Goal: Task Accomplishment & Management: Manage account settings

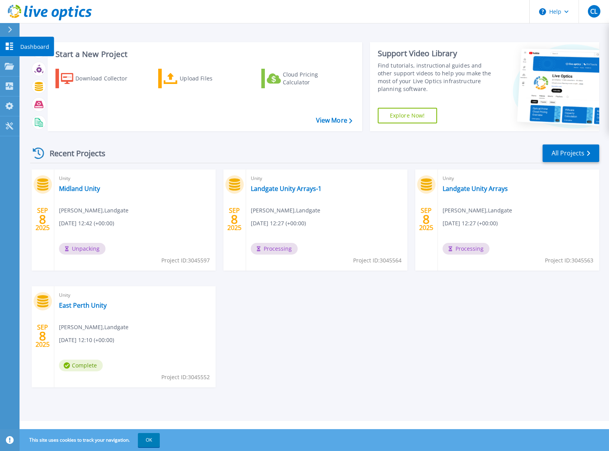
click at [9, 50] on link "Dashboard Dashboard" at bounding box center [10, 47] width 20 height 20
click at [84, 189] on link "Midland Unity" at bounding box center [79, 189] width 41 height 8
click at [281, 190] on link "Landgate Unity Arrays-1" at bounding box center [286, 189] width 71 height 8
click at [477, 186] on link "Landgate Unity Arrays" at bounding box center [475, 189] width 65 height 8
click at [277, 191] on link "Landgate Unity Arrays-1" at bounding box center [286, 189] width 71 height 8
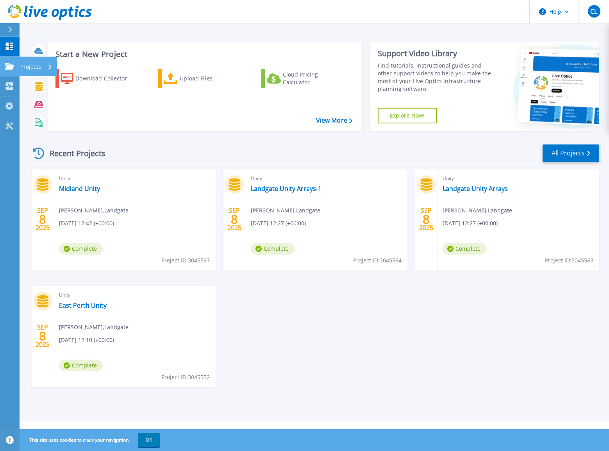
click at [38, 59] on p "Projects" at bounding box center [30, 67] width 21 height 20
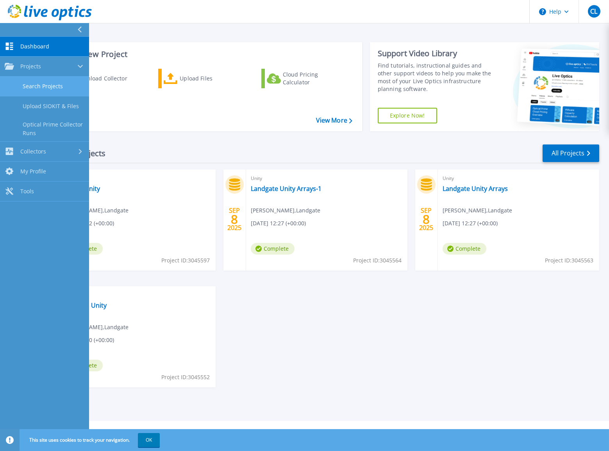
click at [40, 81] on link "Search Projects" at bounding box center [44, 87] width 89 height 20
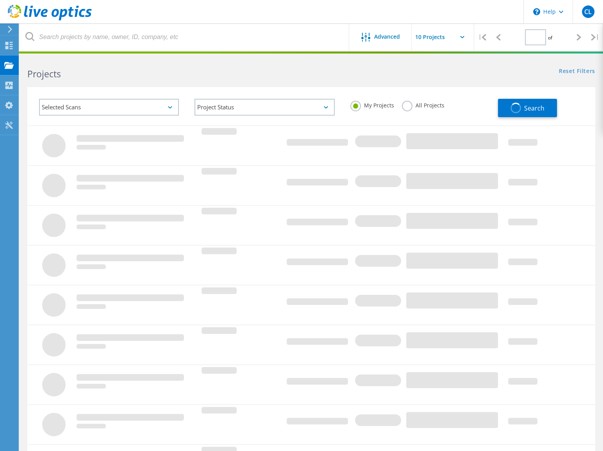
type input "1"
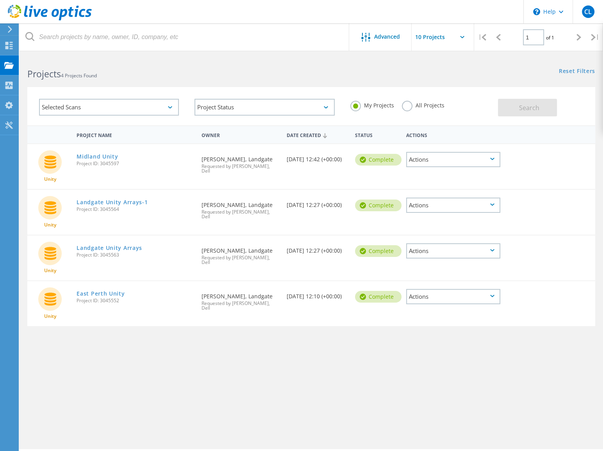
click at [492, 158] on icon at bounding box center [492, 159] width 4 height 2
click at [445, 174] on div "Delete" at bounding box center [453, 178] width 93 height 12
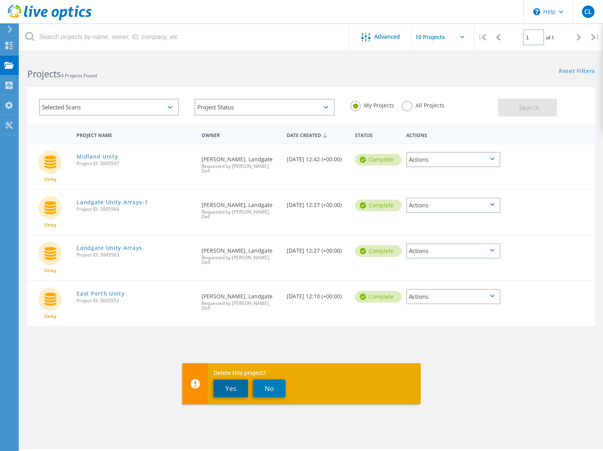
click at [230, 388] on button "Yes" at bounding box center [231, 389] width 34 height 18
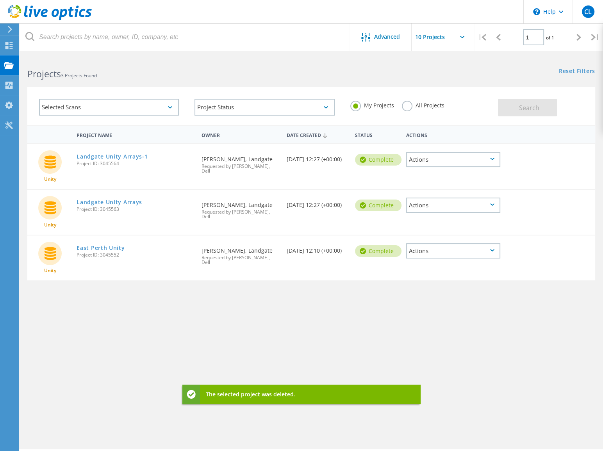
click at [493, 160] on div "Actions" at bounding box center [453, 159] width 95 height 15
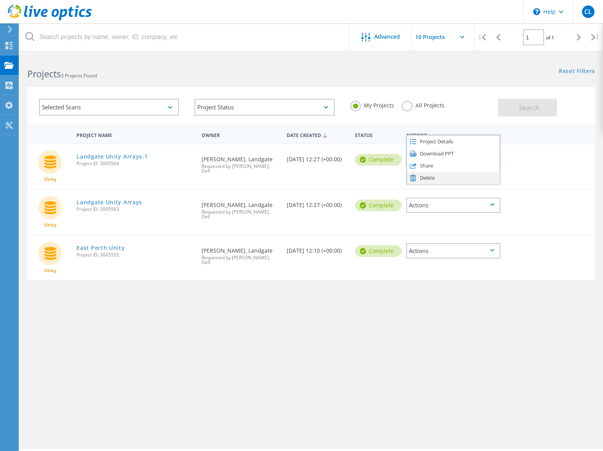
click at [434, 175] on div "Delete" at bounding box center [453, 178] width 93 height 12
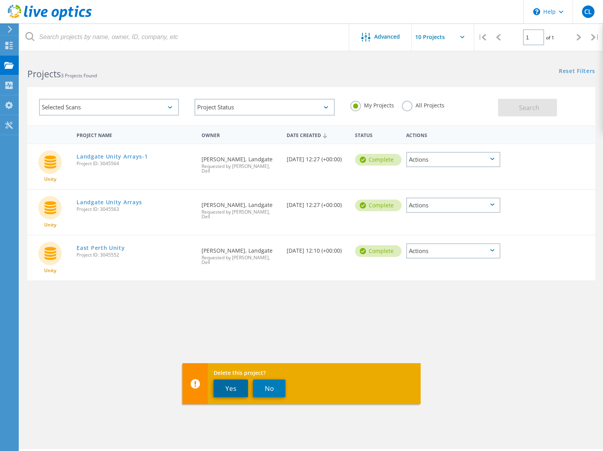
click at [226, 394] on button "Yes" at bounding box center [231, 389] width 34 height 18
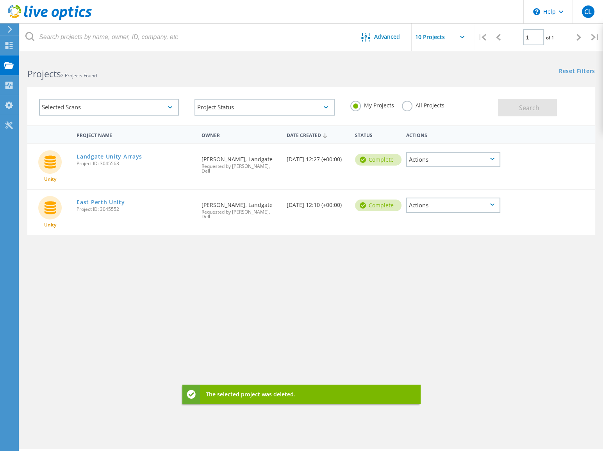
click at [491, 158] on icon at bounding box center [492, 159] width 4 height 2
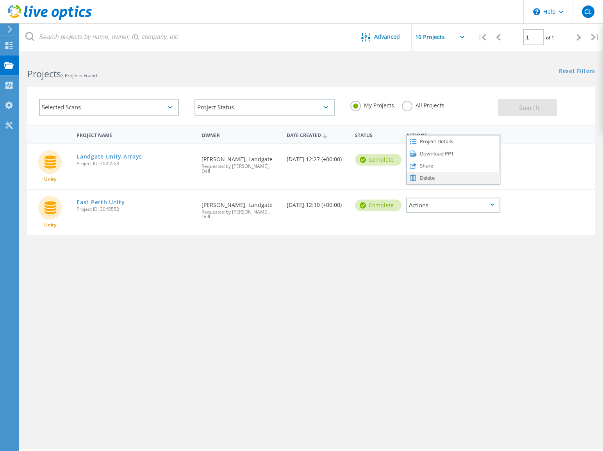
click at [429, 175] on div "Delete" at bounding box center [453, 178] width 93 height 12
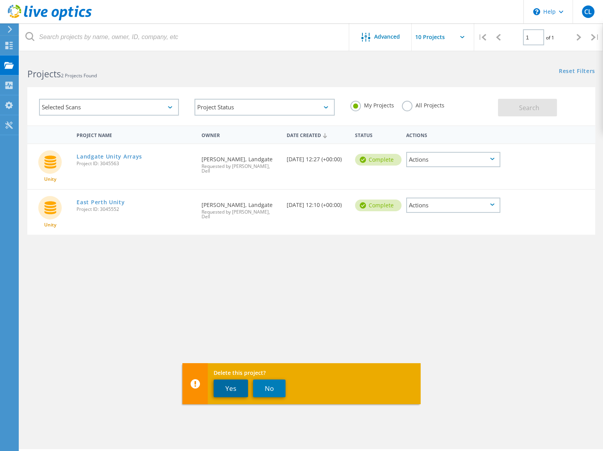
click at [229, 390] on button "Yes" at bounding box center [231, 389] width 34 height 18
